Goal: Register for event/course

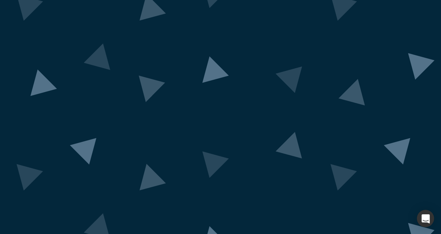
scroll to position [57, 0]
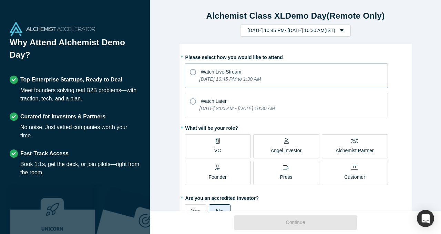
click at [240, 70] on span "Watch Live Stream" at bounding box center [221, 72] width 41 height 6
click at [0, 0] on input "Watch Live Stream [DATE] 10:45 PM to 1:30 AM" at bounding box center [0, 0] width 0 height 0
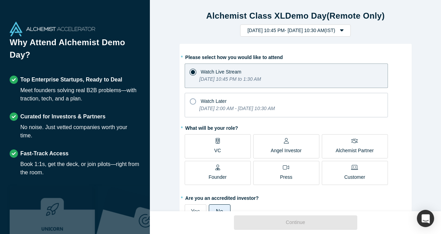
scroll to position [28, 0]
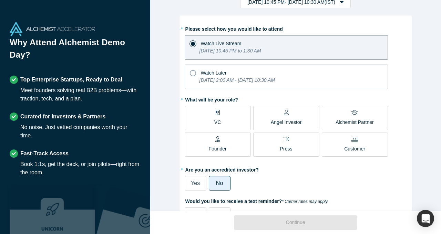
click at [225, 111] on label "VC" at bounding box center [218, 118] width 66 height 24
click at [0, 0] on input "VC" at bounding box center [0, 0] width 0 height 0
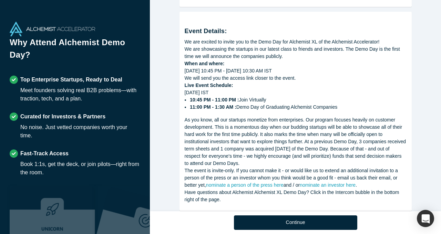
scroll to position [265, 0]
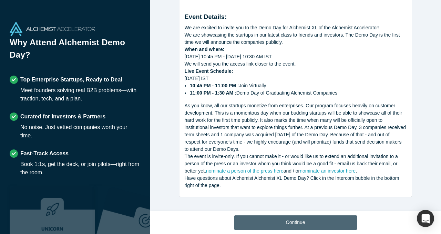
click at [282, 219] on button "Continue" at bounding box center [295, 222] width 123 height 14
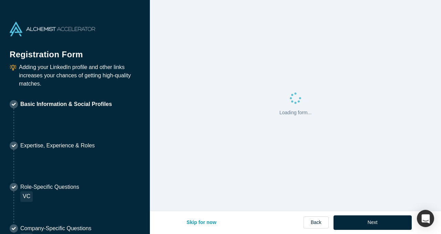
select select "US"
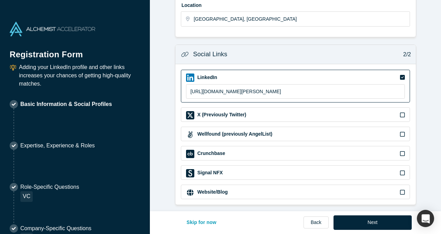
scroll to position [236, 0]
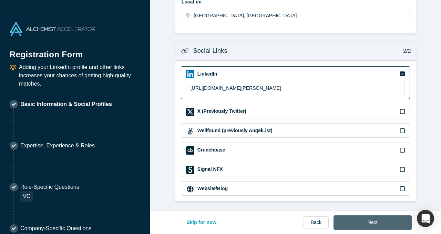
click at [352, 221] on button "Next" at bounding box center [372, 222] width 78 height 14
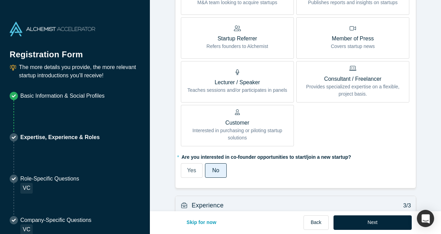
scroll to position [420, 0]
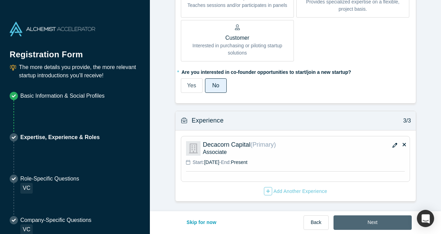
click at [379, 218] on button "Next" at bounding box center [372, 222] width 78 height 14
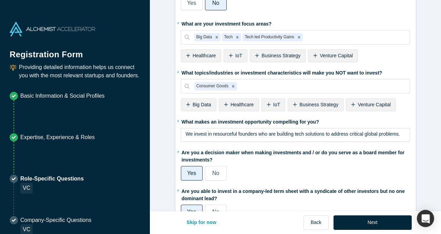
scroll to position [193, 0]
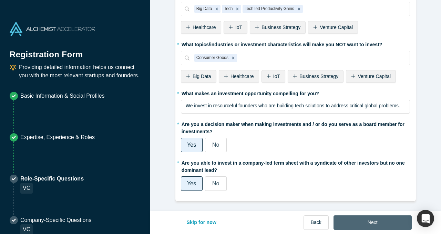
click at [372, 225] on button "Next" at bounding box center [372, 222] width 78 height 14
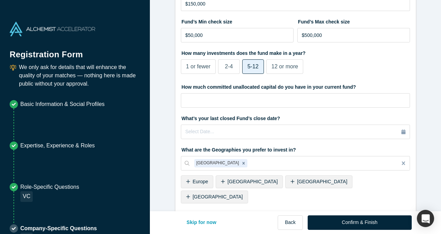
scroll to position [0, 0]
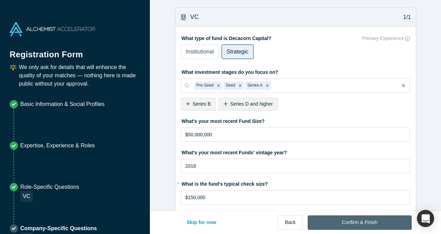
click at [342, 226] on button "Confirm & Finish" at bounding box center [360, 222] width 104 height 14
